Goal: Transaction & Acquisition: Purchase product/service

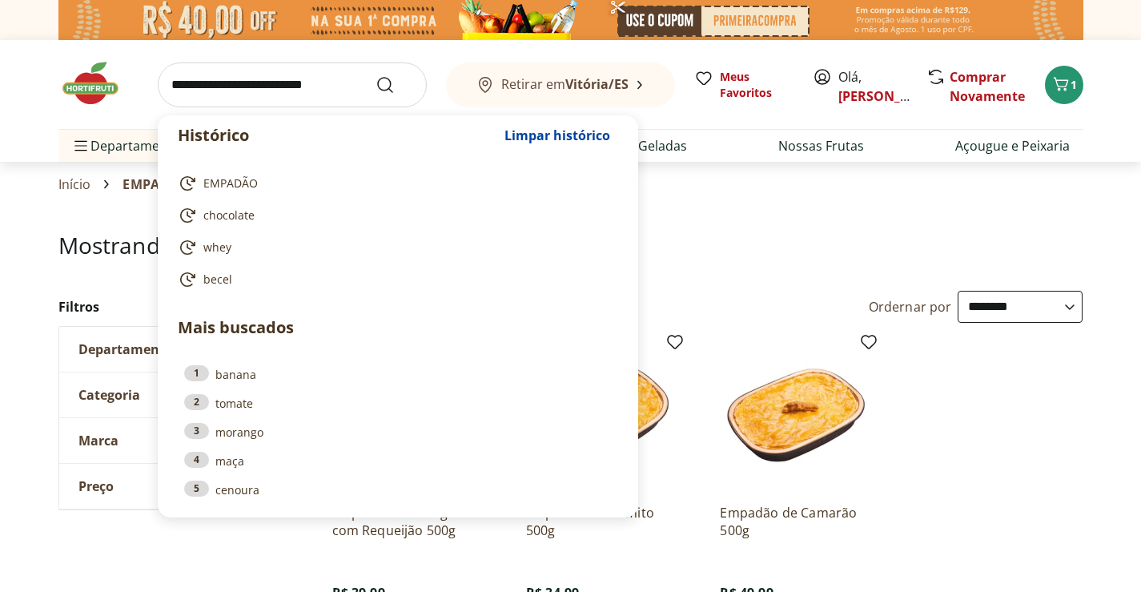
select select "**********"
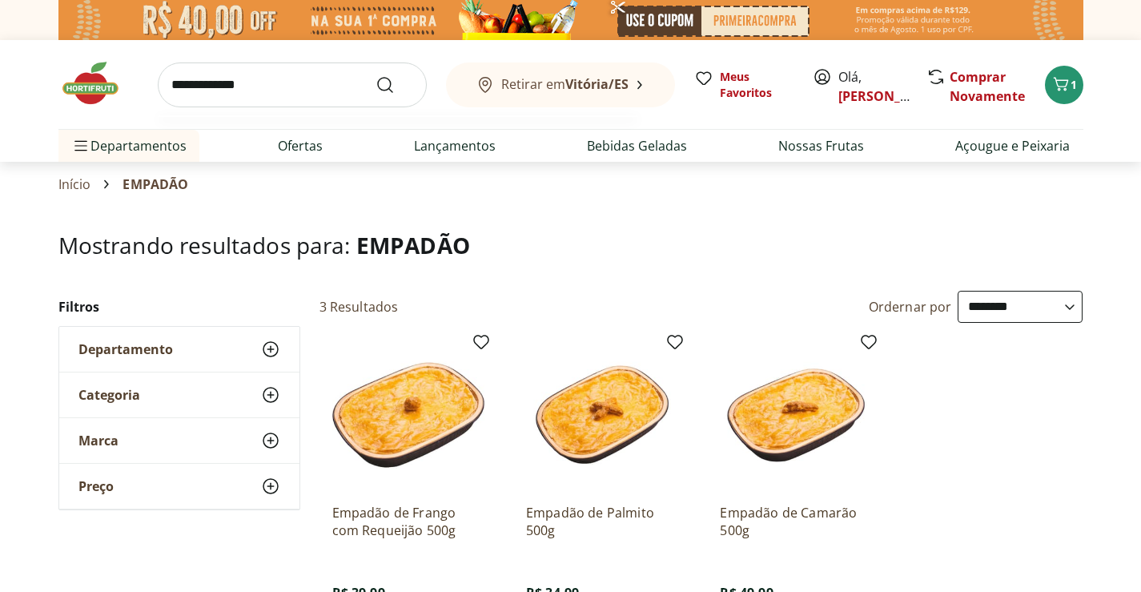
type input "**********"
click at [376, 75] on button "Submit Search" at bounding box center [395, 84] width 38 height 19
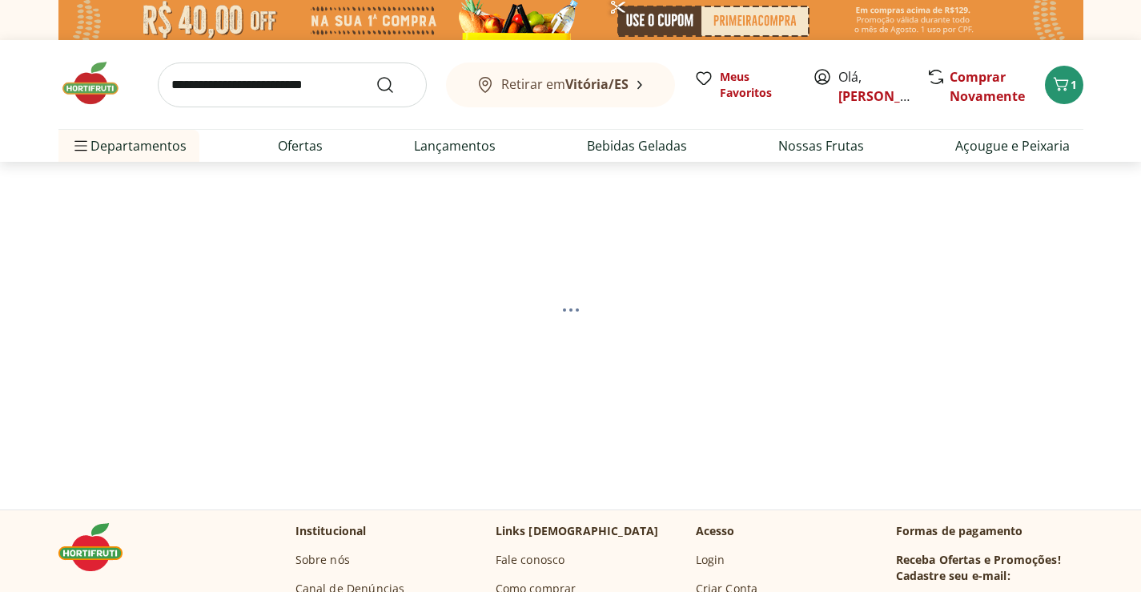
select select "**********"
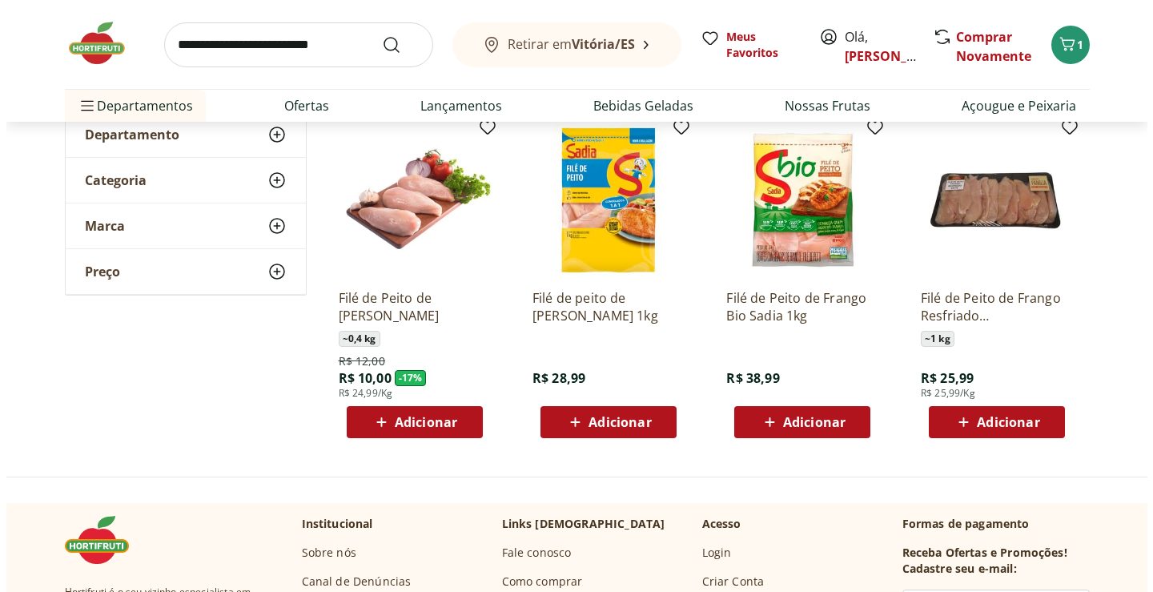
scroll to position [320, 0]
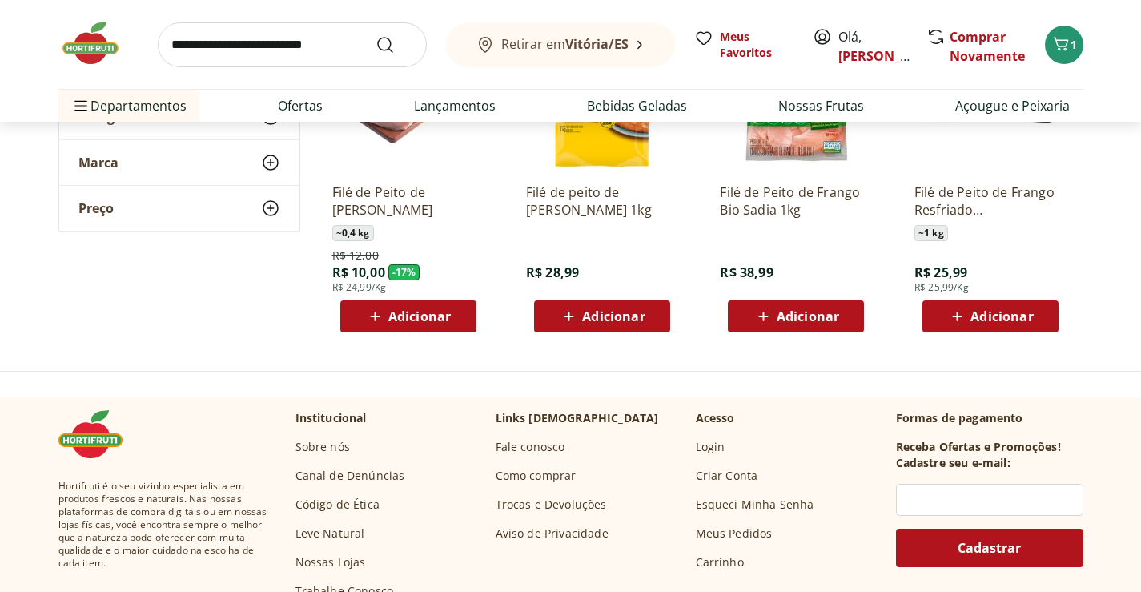
click at [635, 333] on div "Filé de peito de [PERSON_NAME] 1kg R$ 28,99 Adicionar" at bounding box center [602, 175] width 178 height 339
click at [643, 319] on span "Adicionar" at bounding box center [613, 316] width 62 height 13
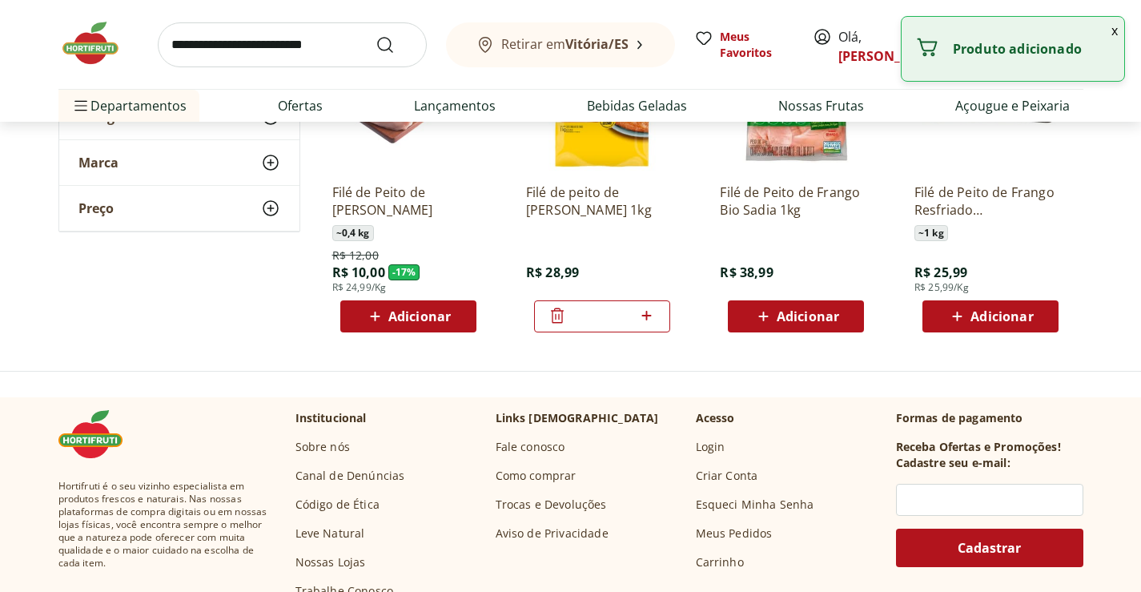
click at [653, 319] on icon at bounding box center [647, 315] width 20 height 19
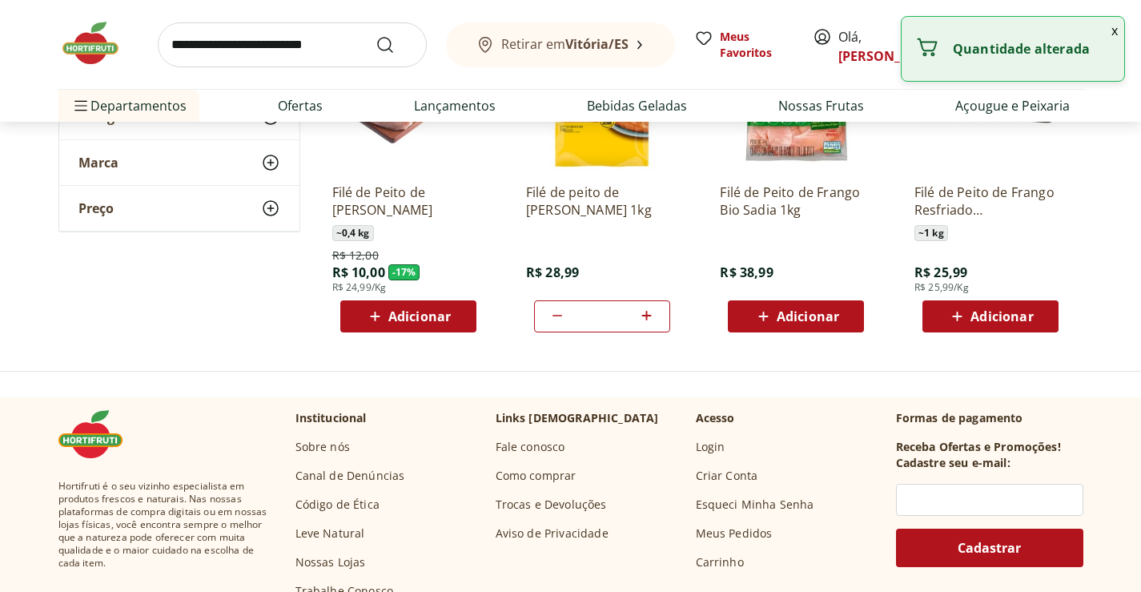
click at [653, 319] on icon at bounding box center [647, 315] width 20 height 19
click at [1106, 33] on button "x" at bounding box center [1114, 30] width 19 height 27
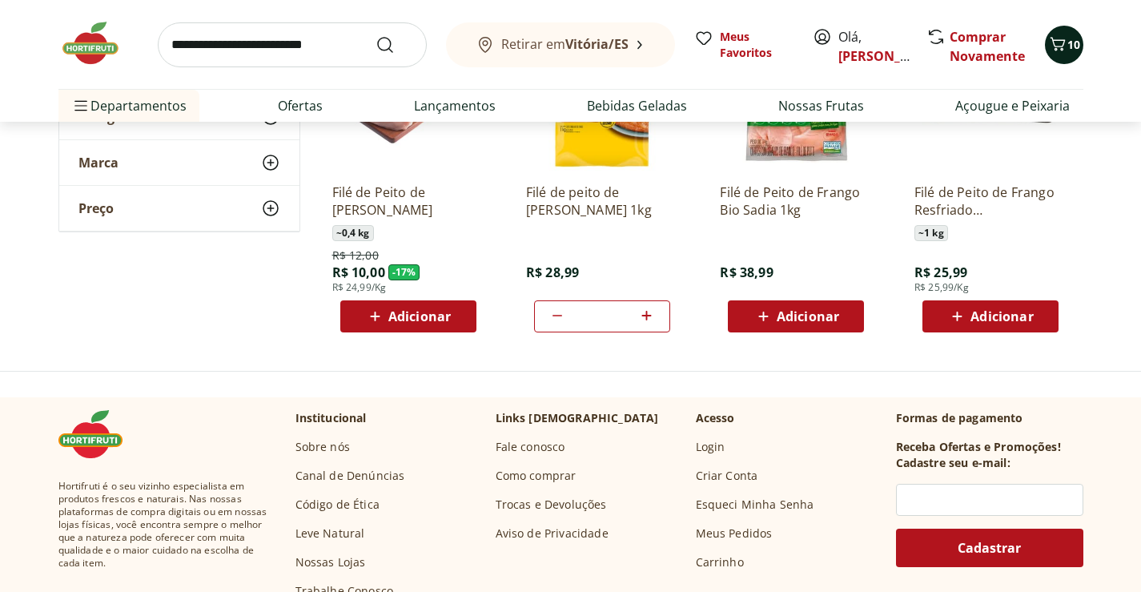
click at [1071, 58] on button "10" at bounding box center [1064, 45] width 38 height 38
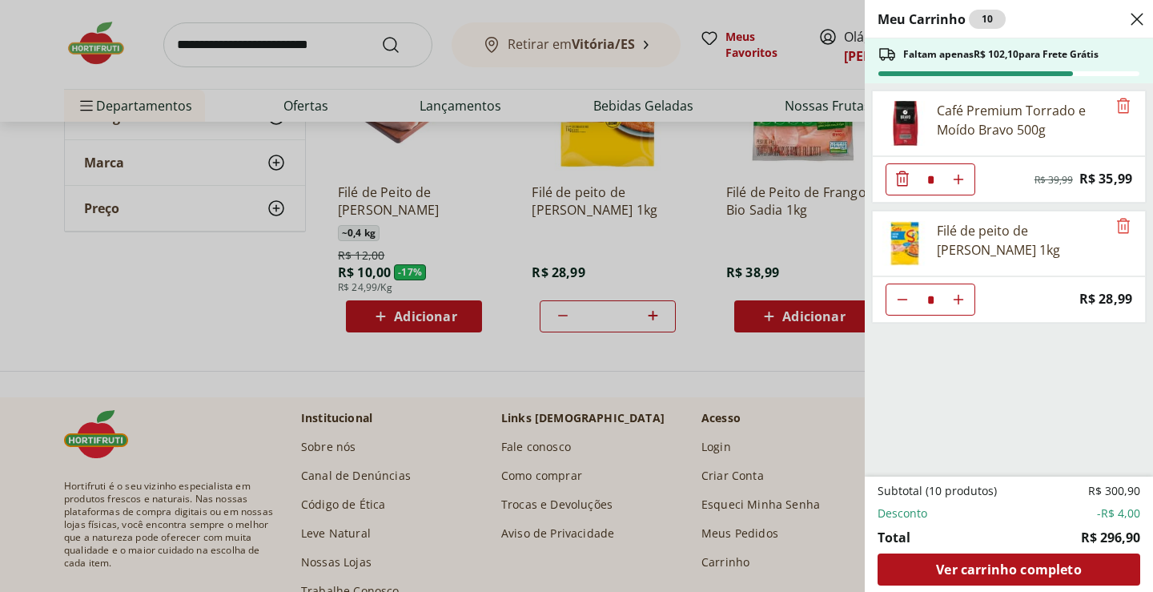
click at [965, 195] on button "Aumentar Quantidade" at bounding box center [958, 179] width 32 height 32
type input "**"
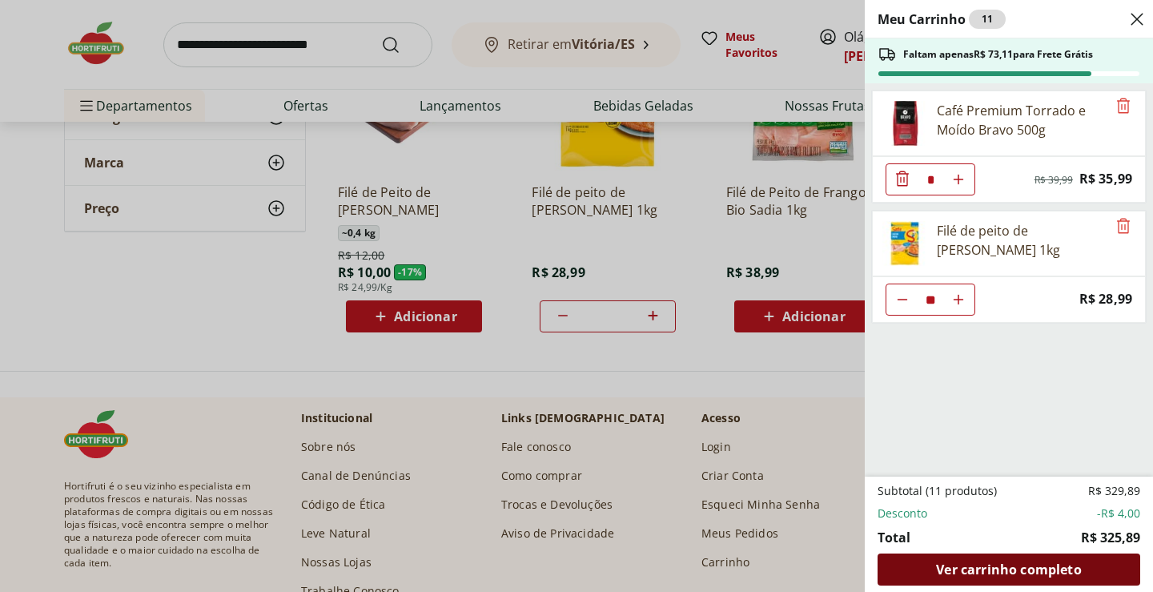
click at [1058, 563] on span "Ver carrinho completo" at bounding box center [1008, 569] width 145 height 13
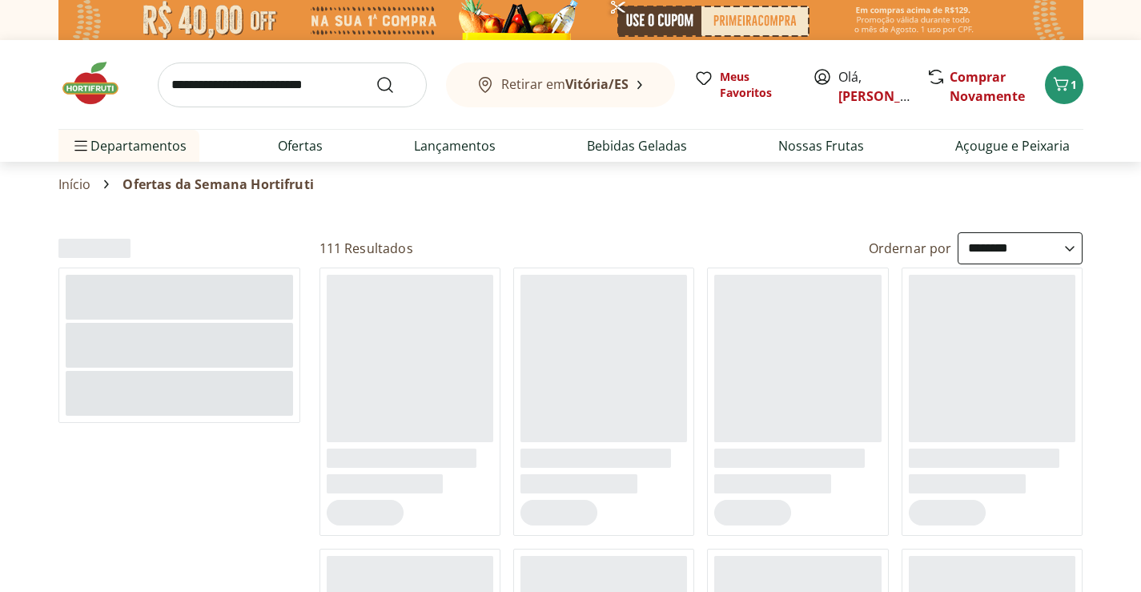
select select "**********"
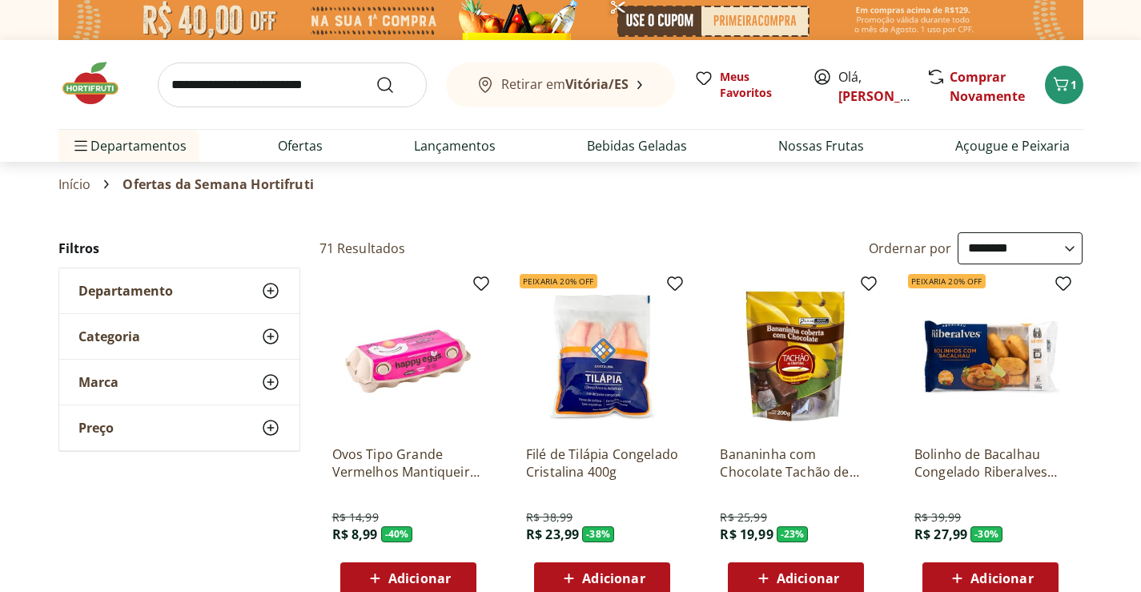
click at [66, 90] on img at bounding box center [98, 83] width 80 height 48
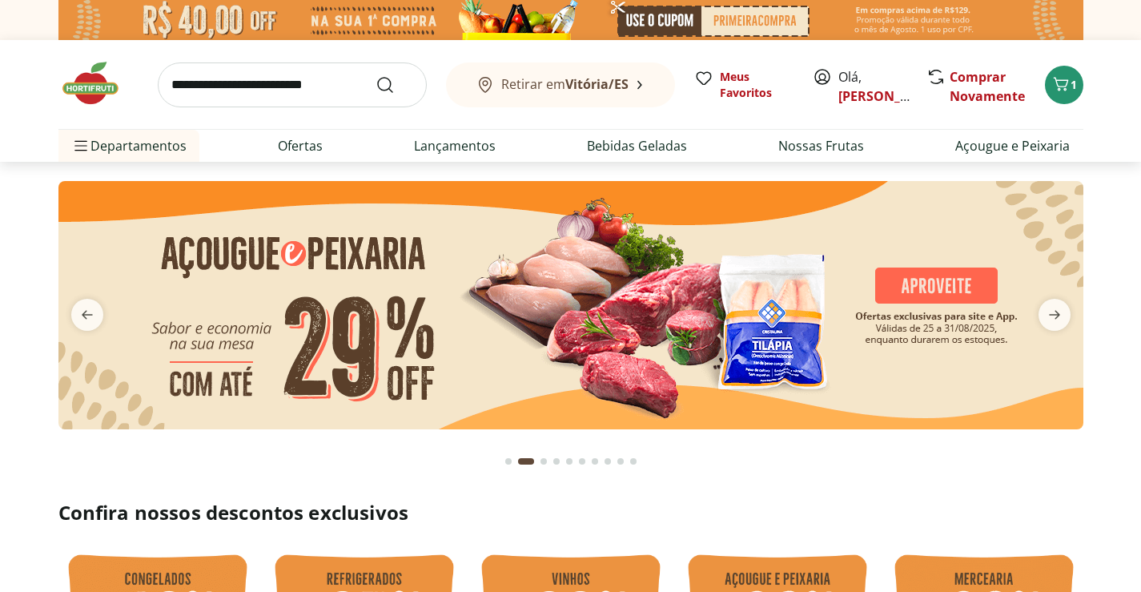
click at [463, 314] on img at bounding box center [570, 305] width 1025 height 248
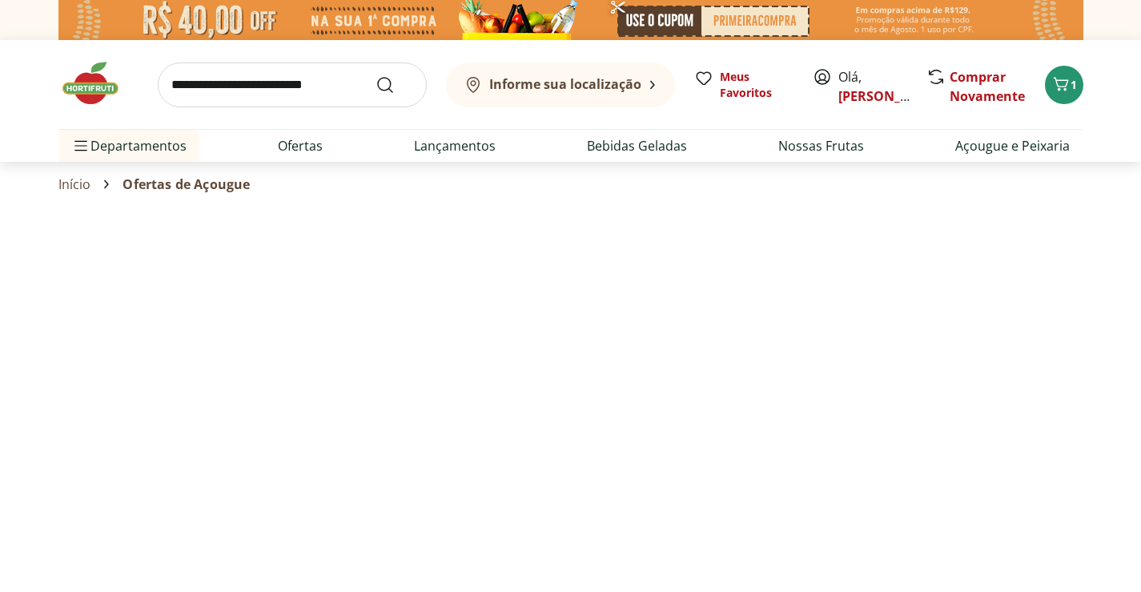
select select "**********"
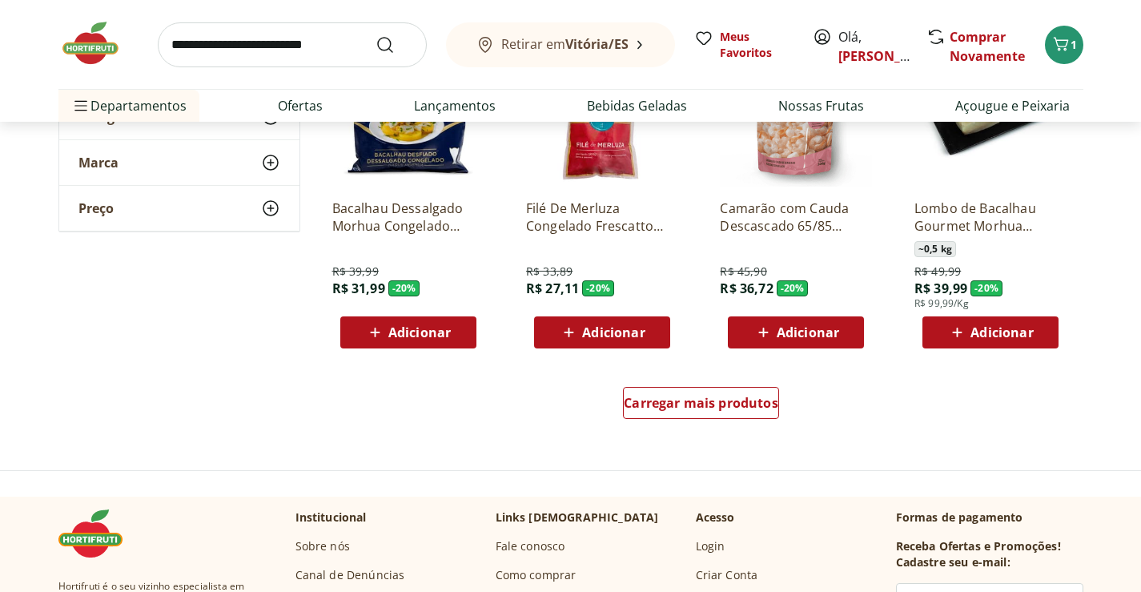
scroll to position [881, 0]
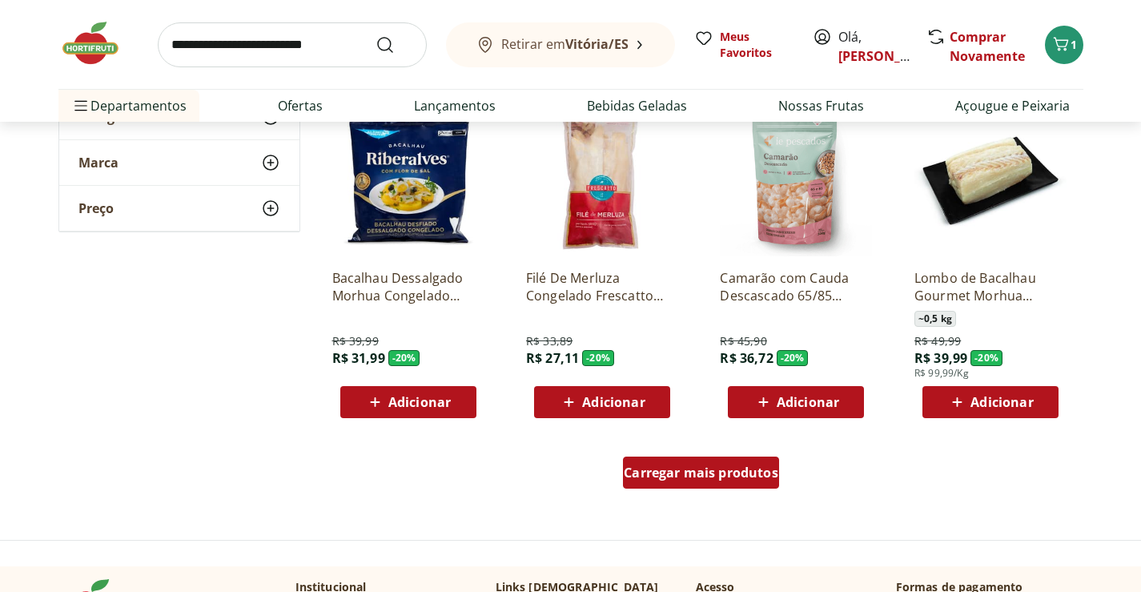
click at [694, 460] on div "Carregar mais produtos" at bounding box center [701, 472] width 156 height 32
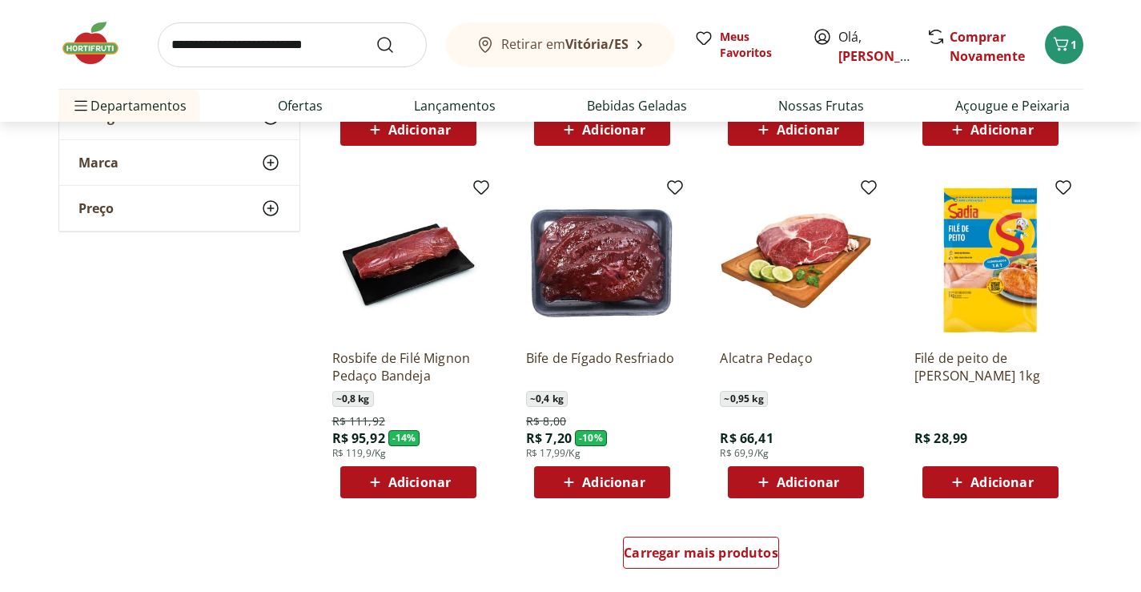
scroll to position [1922, 0]
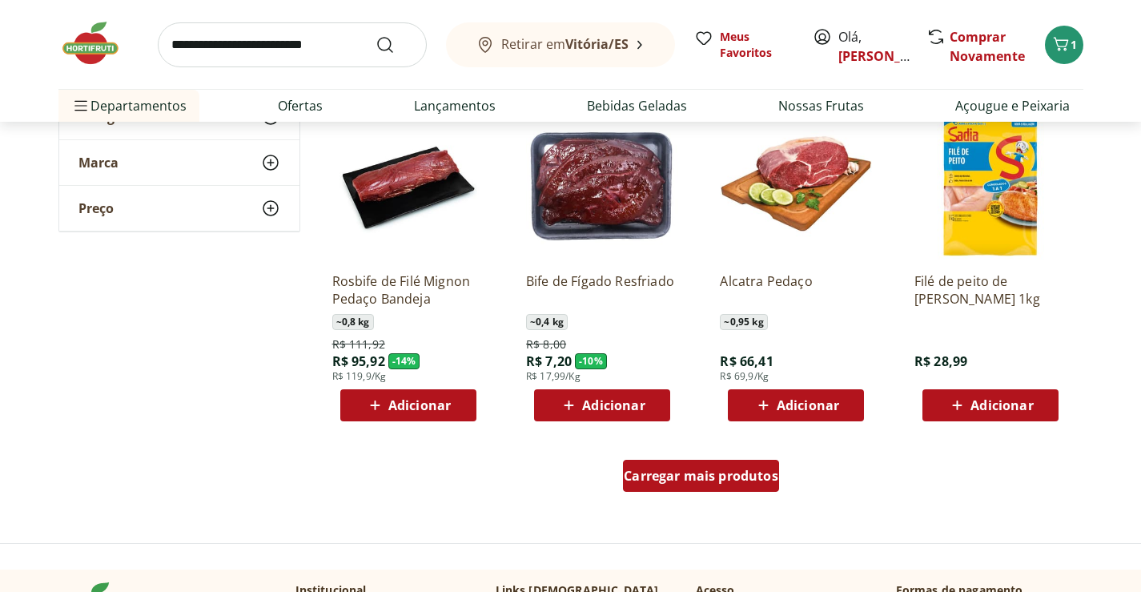
click at [721, 486] on div "Carregar mais produtos" at bounding box center [701, 476] width 156 height 32
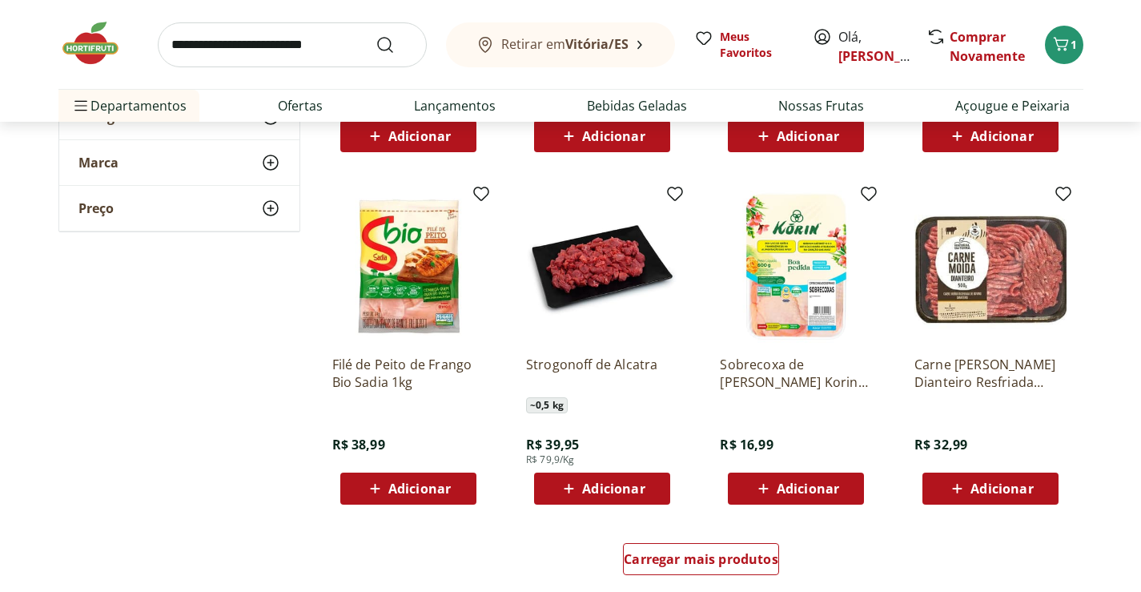
scroll to position [3042, 0]
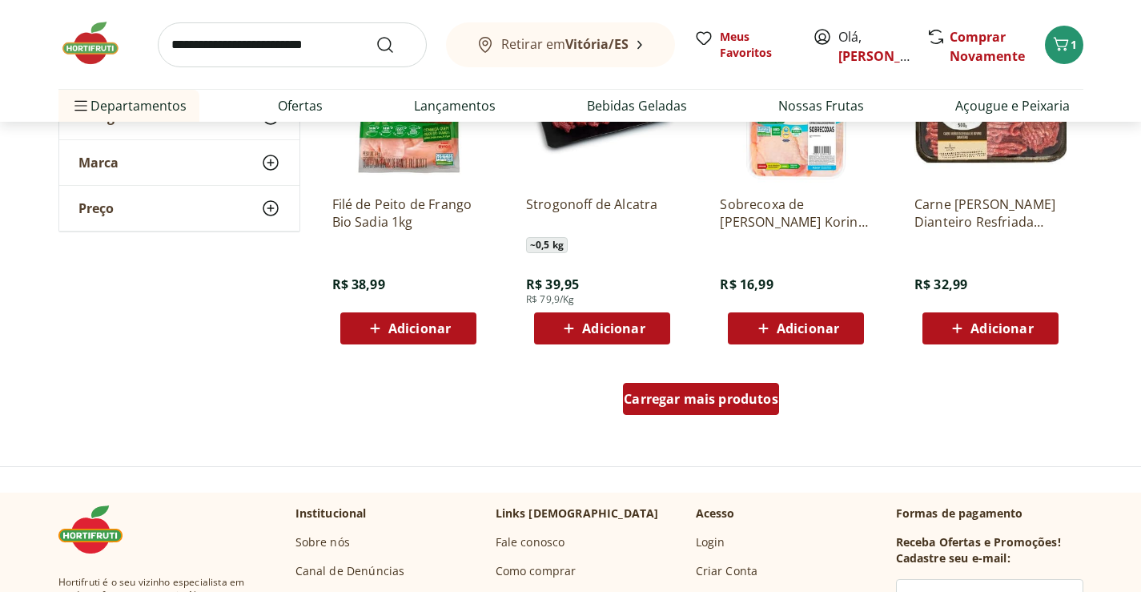
click at [689, 396] on span "Carregar mais produtos" at bounding box center [701, 398] width 155 height 13
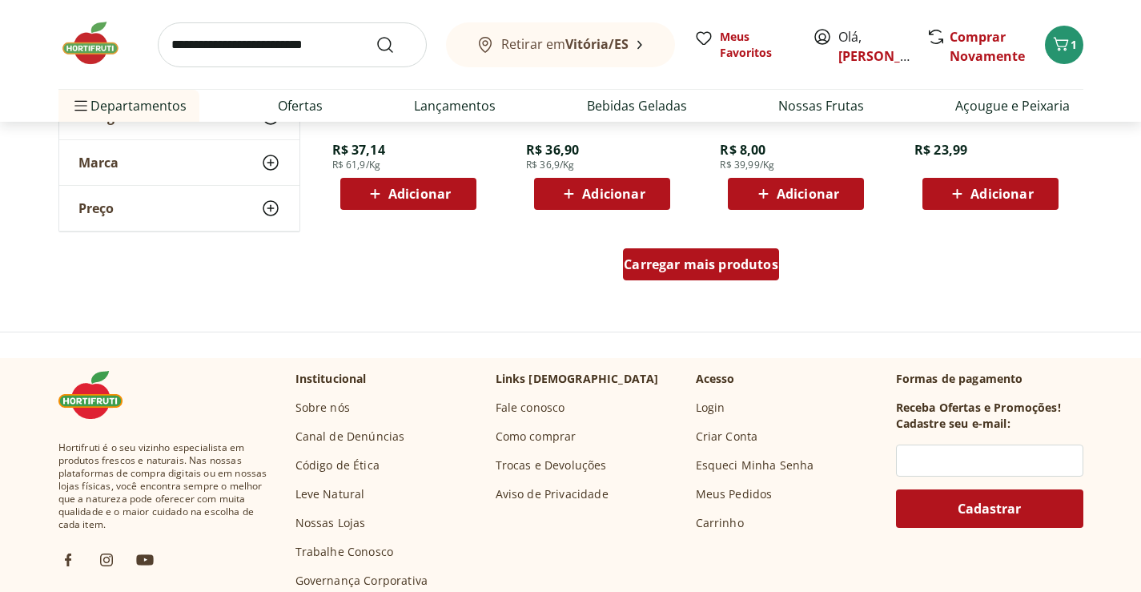
scroll to position [4243, 0]
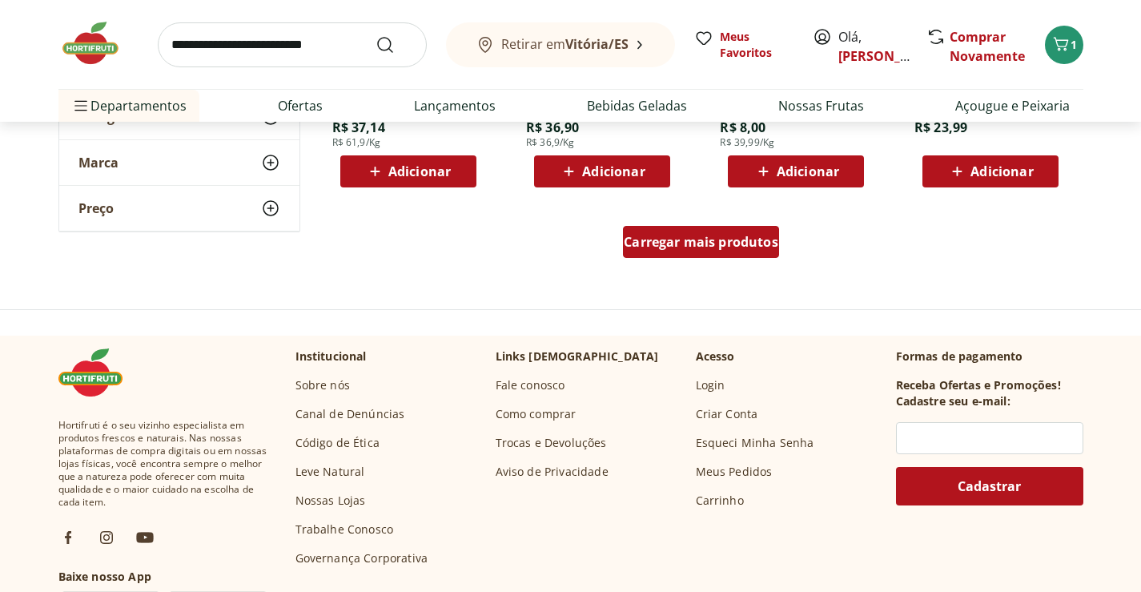
click at [748, 248] on span "Carregar mais produtos" at bounding box center [701, 241] width 155 height 13
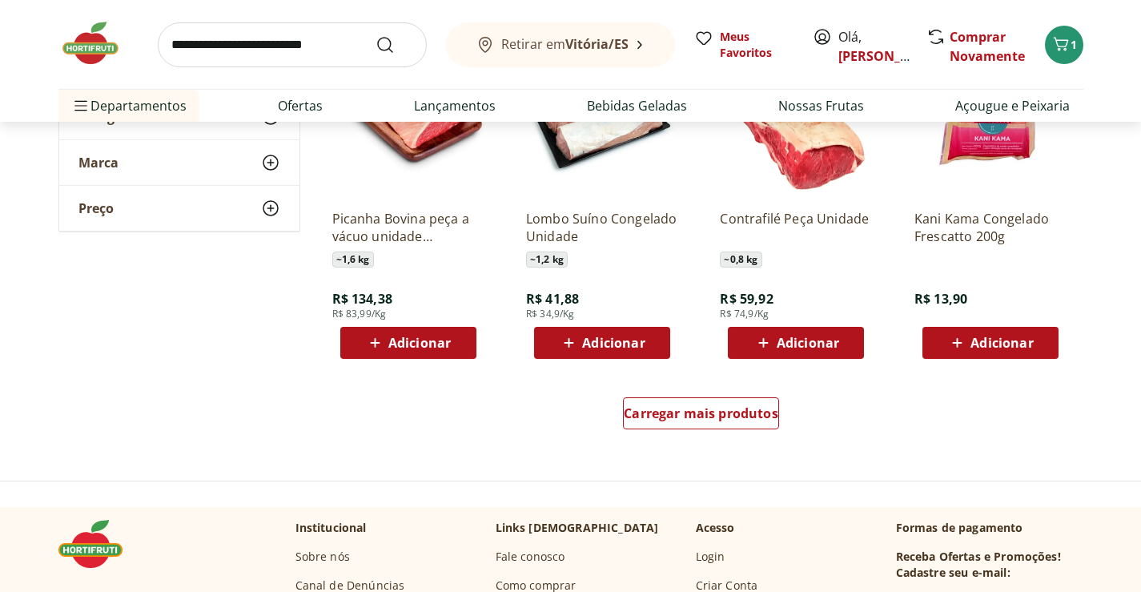
scroll to position [5124, 0]
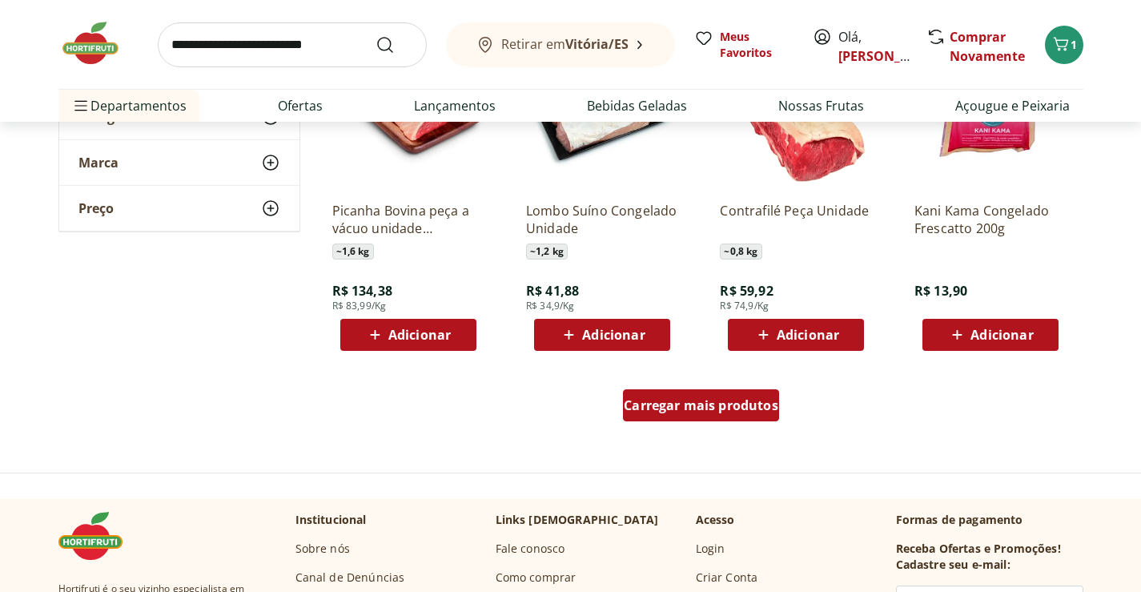
click at [697, 396] on div "Carregar mais produtos" at bounding box center [701, 405] width 156 height 32
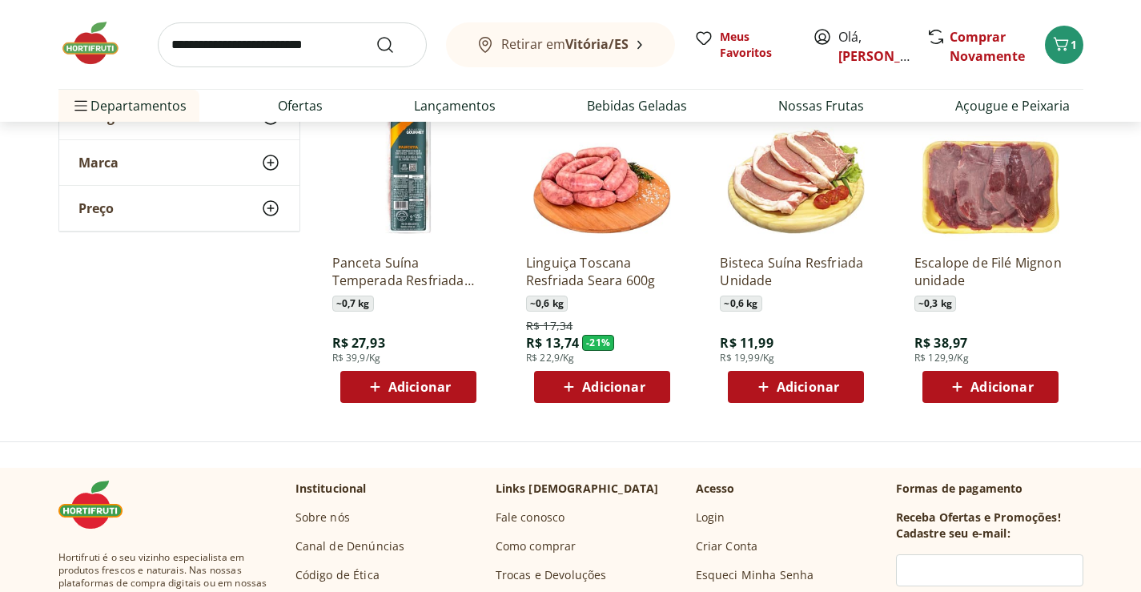
scroll to position [5765, 0]
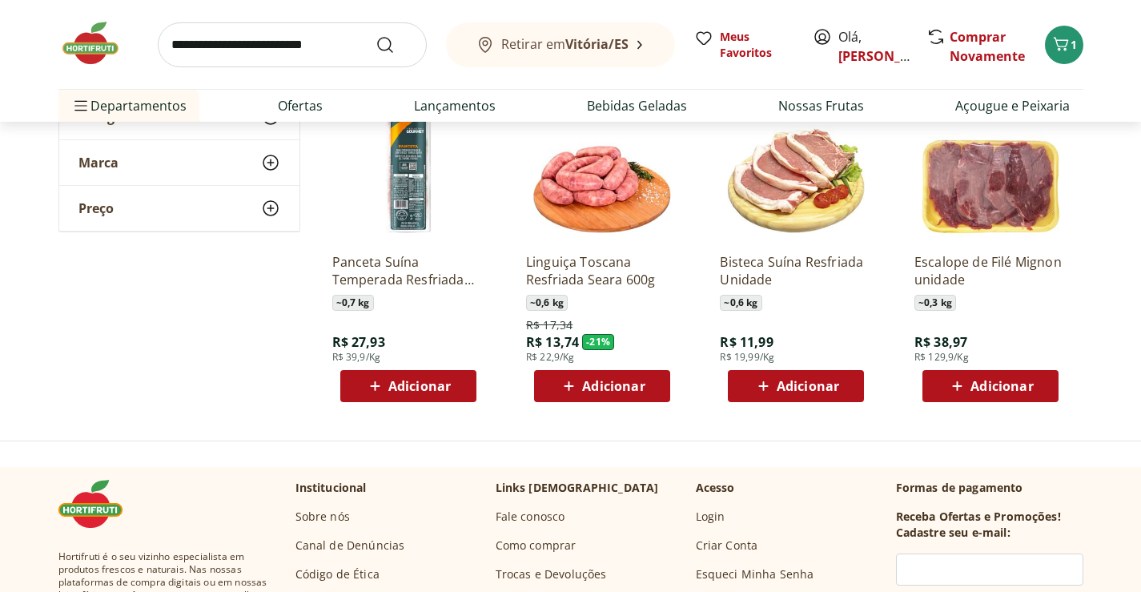
click at [109, 62] on img at bounding box center [98, 43] width 80 height 48
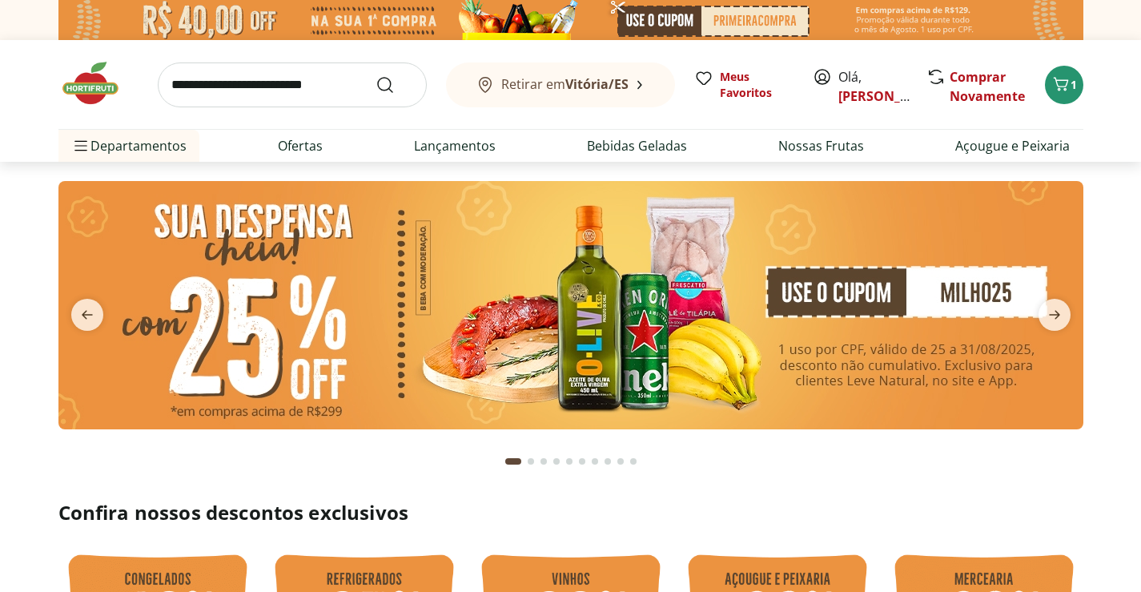
type input "*"
click at [647, 287] on img at bounding box center [570, 305] width 1025 height 248
click at [647, 288] on img at bounding box center [570, 305] width 1025 height 248
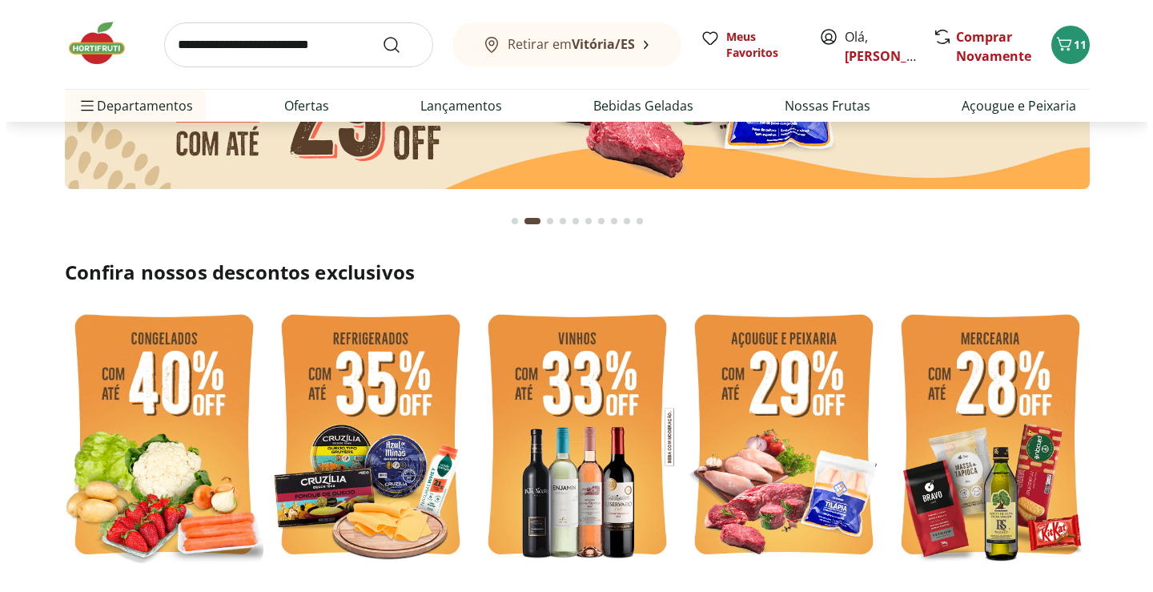
scroll to position [721, 0]
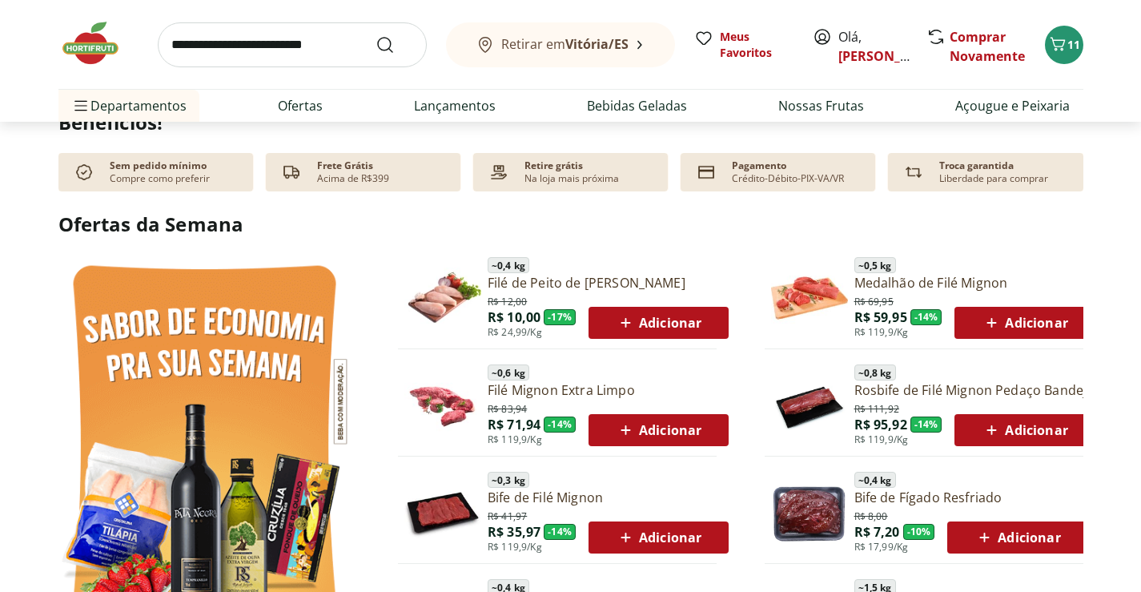
click at [1047, 58] on div "Retirar em Vitória/ES Meus Favoritos Olá, Daniel Comprar Novamente 11" at bounding box center [570, 44] width 1025 height 89
click at [1053, 56] on button "11" at bounding box center [1064, 45] width 38 height 38
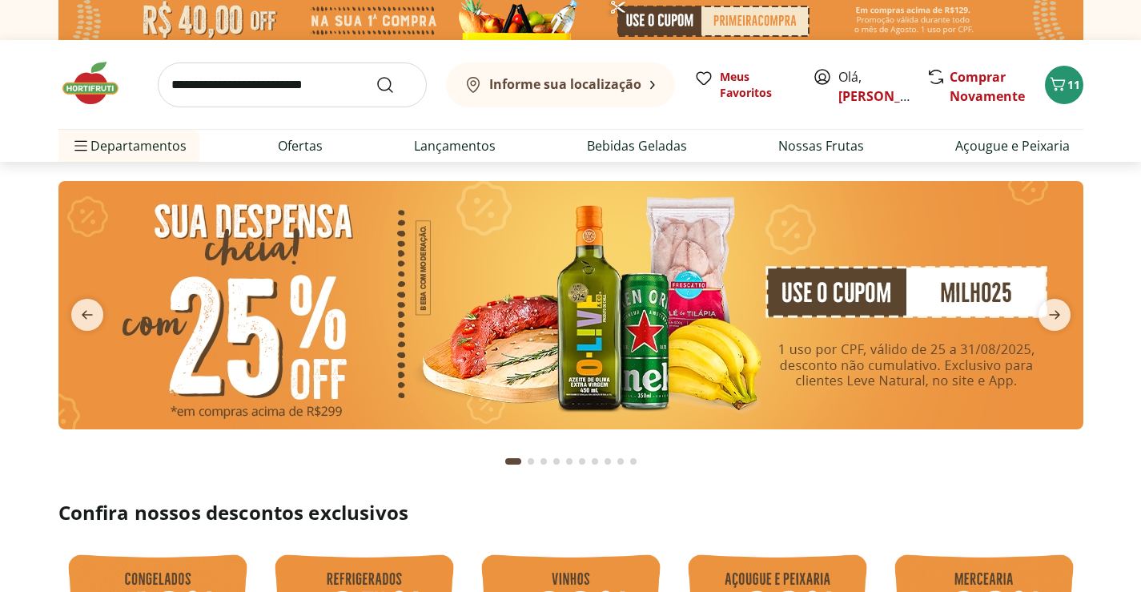
drag, startPoint x: 0, startPoint y: 0, endPoint x: 565, endPoint y: 268, distance: 625.7
click at [564, 268] on img at bounding box center [570, 305] width 1025 height 248
click at [603, 284] on img at bounding box center [570, 305] width 1025 height 248
click at [663, 243] on img at bounding box center [570, 305] width 1025 height 248
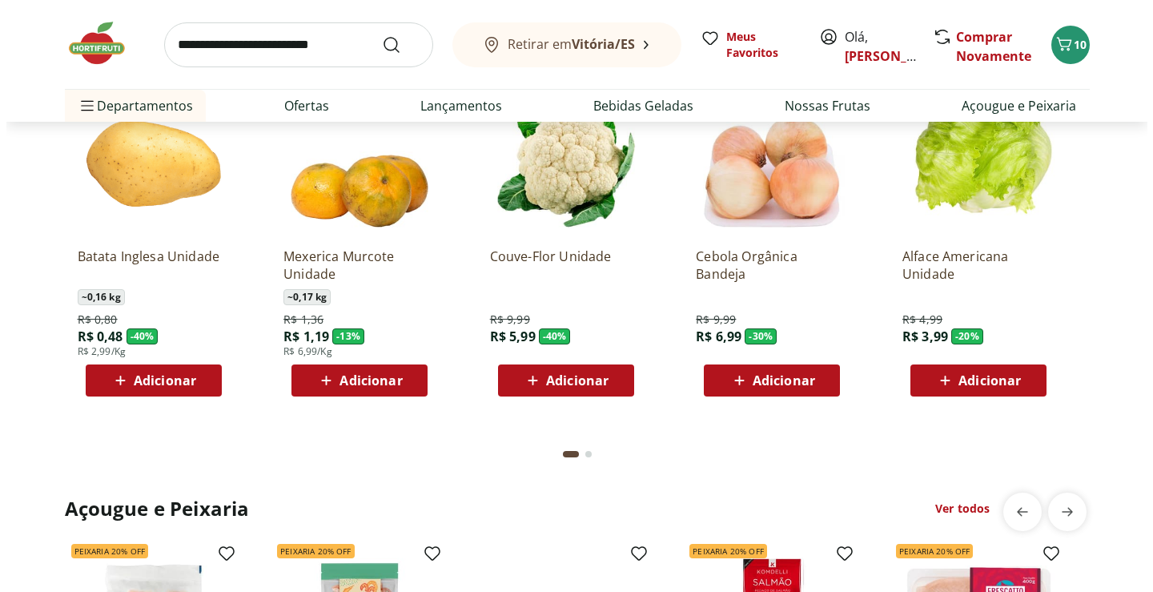
scroll to position [1441, 0]
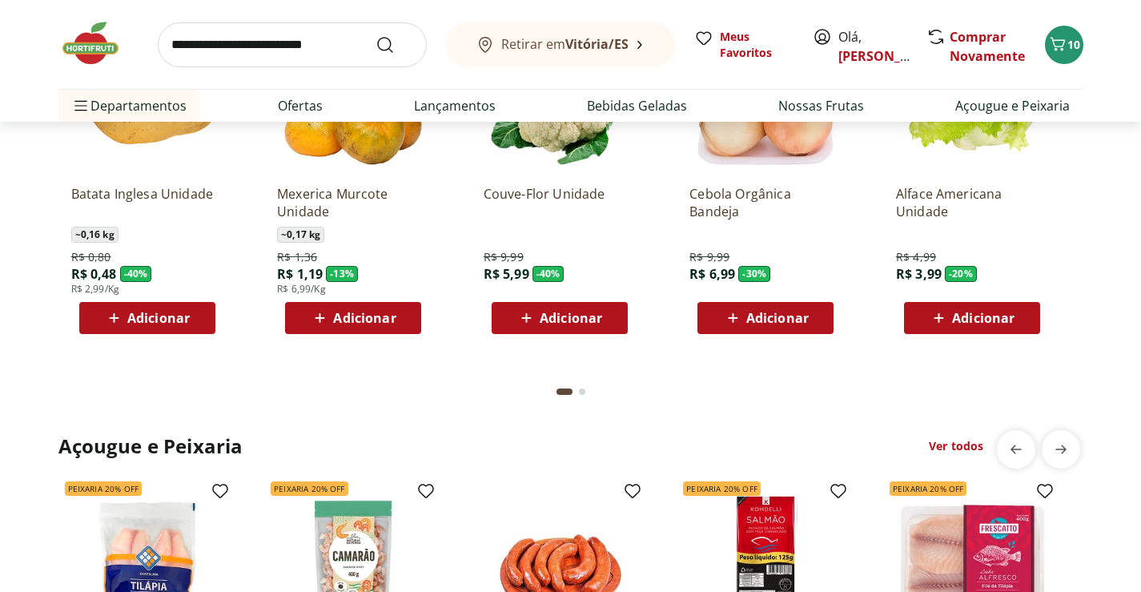
click at [600, 315] on span "Adicionar" at bounding box center [571, 317] width 62 height 13
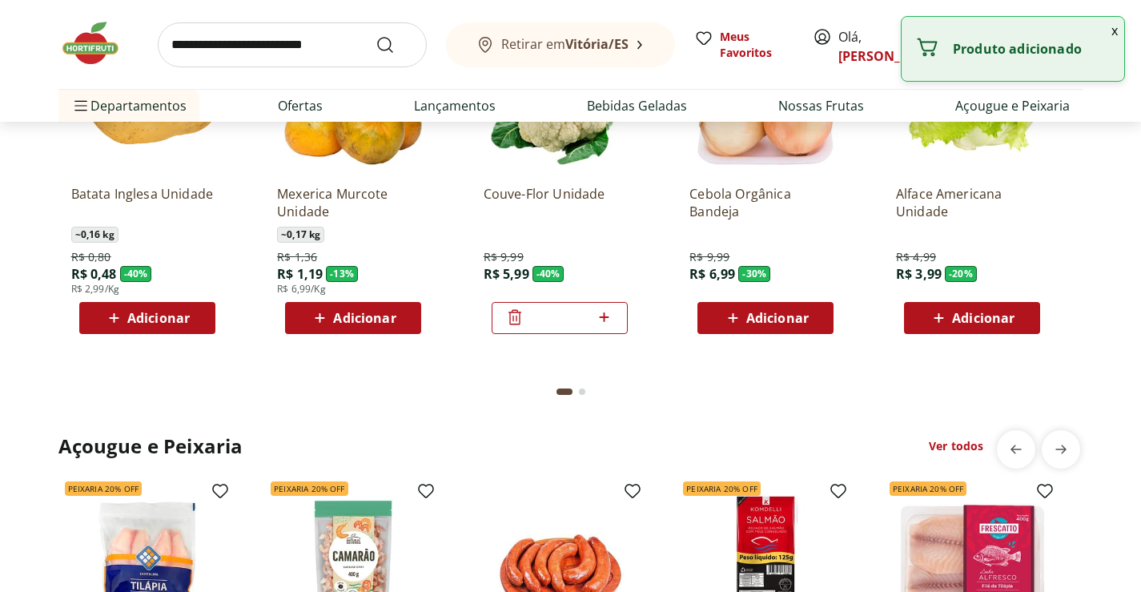
click at [1117, 33] on button "x" at bounding box center [1114, 30] width 19 height 27
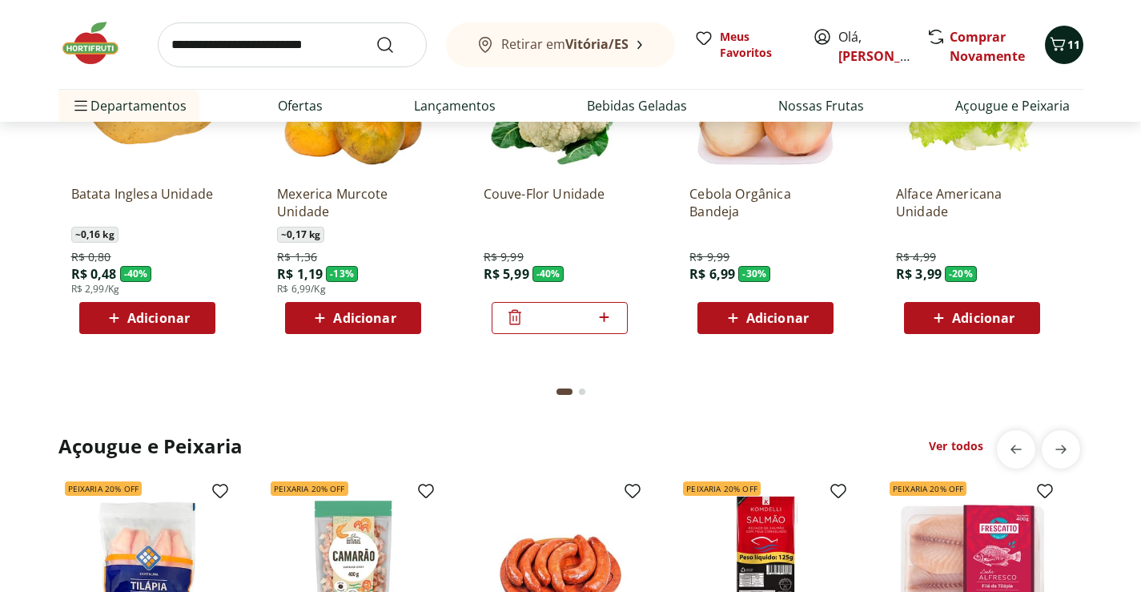
click at [1074, 50] on span "11" at bounding box center [1073, 44] width 13 height 15
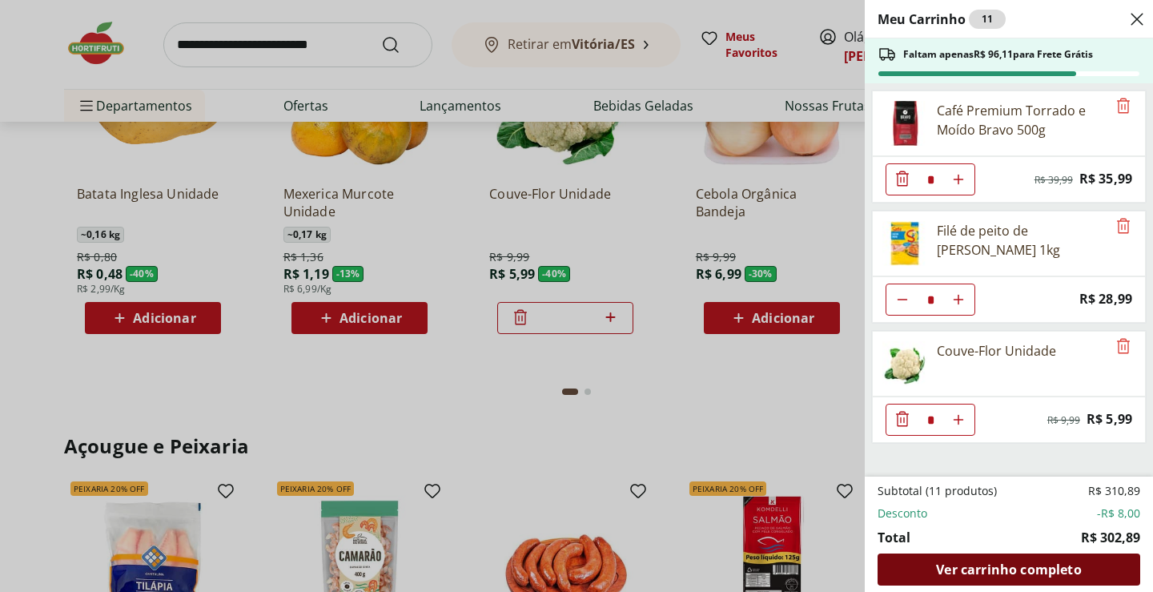
click at [1035, 559] on div "Ver carrinho completo" at bounding box center [1009, 569] width 263 height 32
